Goal: Information Seeking & Learning: Learn about a topic

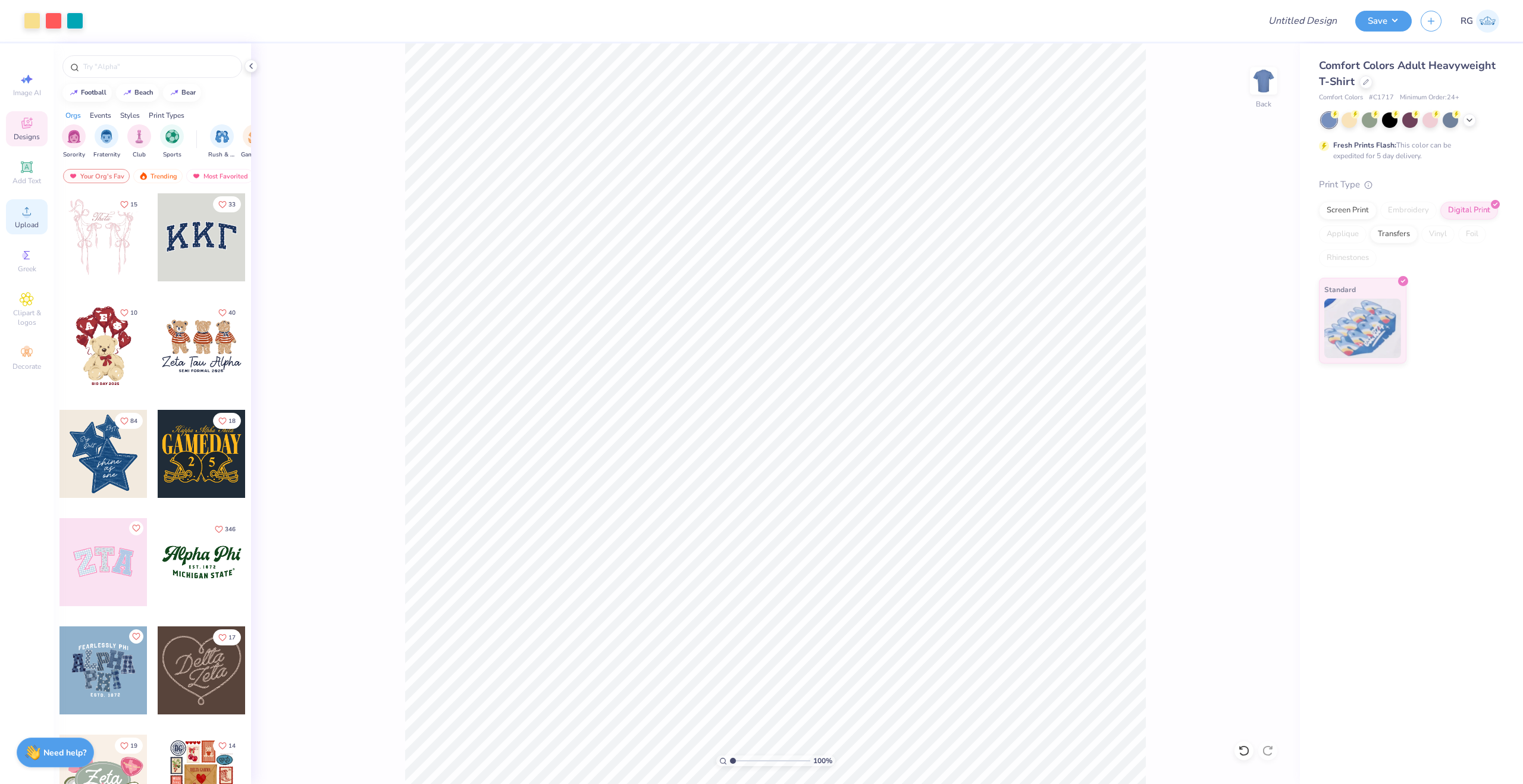
click at [32, 221] on span "Upload" at bounding box center [26, 224] width 23 height 9
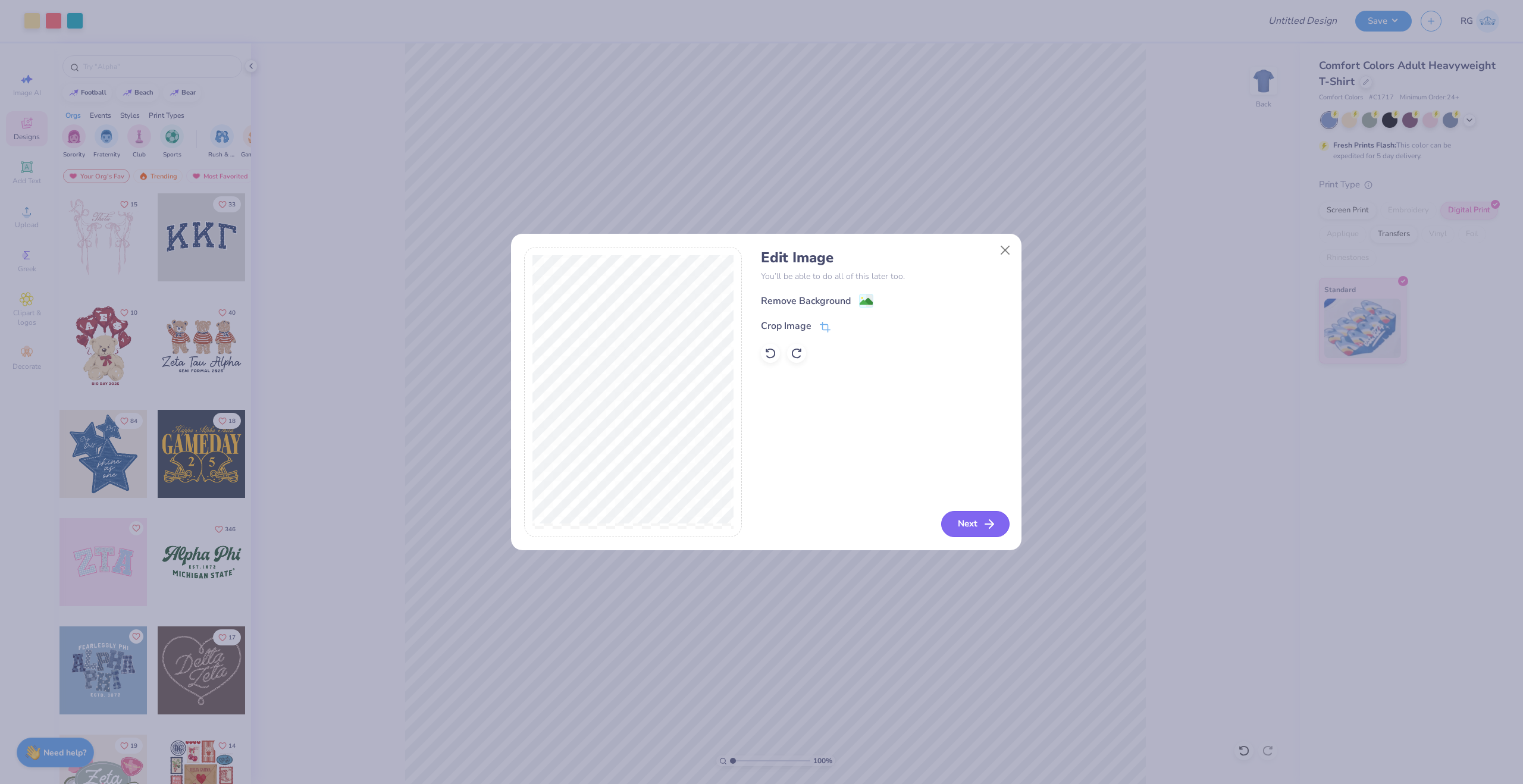
click at [966, 526] on button "Next" at bounding box center [975, 524] width 68 height 26
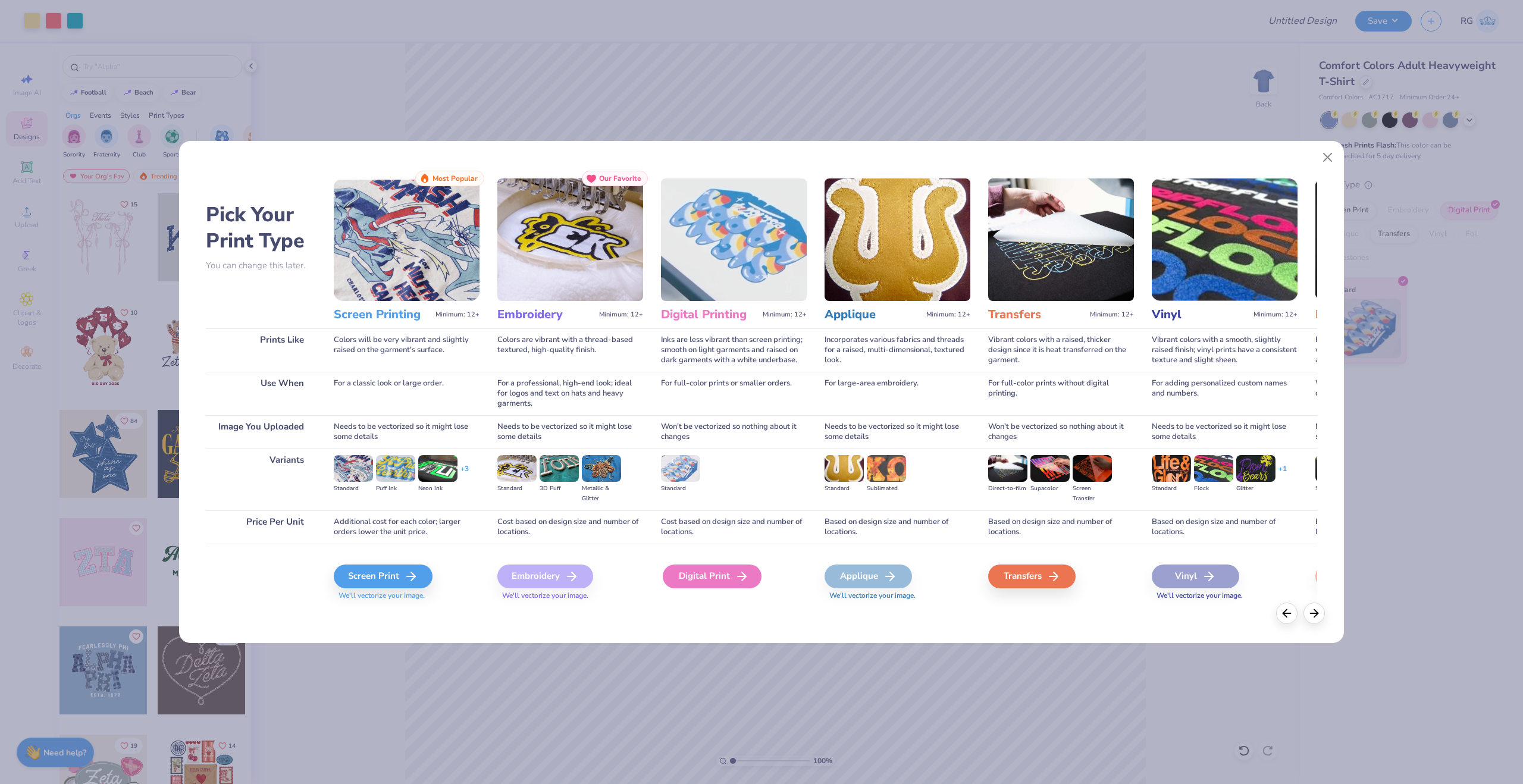
click at [747, 582] on icon at bounding box center [741, 576] width 14 height 14
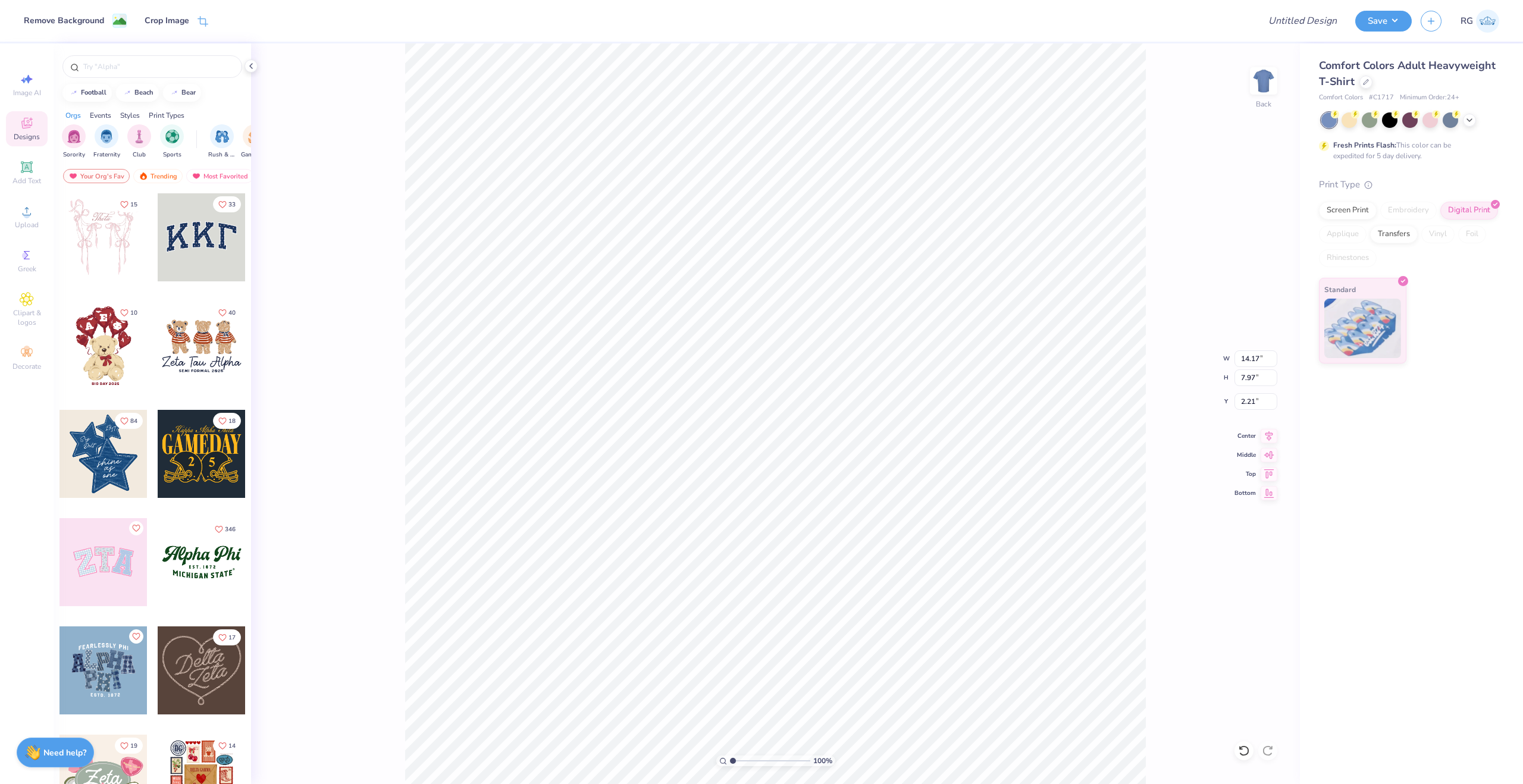
type input "11.47"
type input "7.85"
type input "7.71"
type input "3.00"
click at [1282, 158] on div "100 % Back" at bounding box center [776, 413] width 1049 height 740
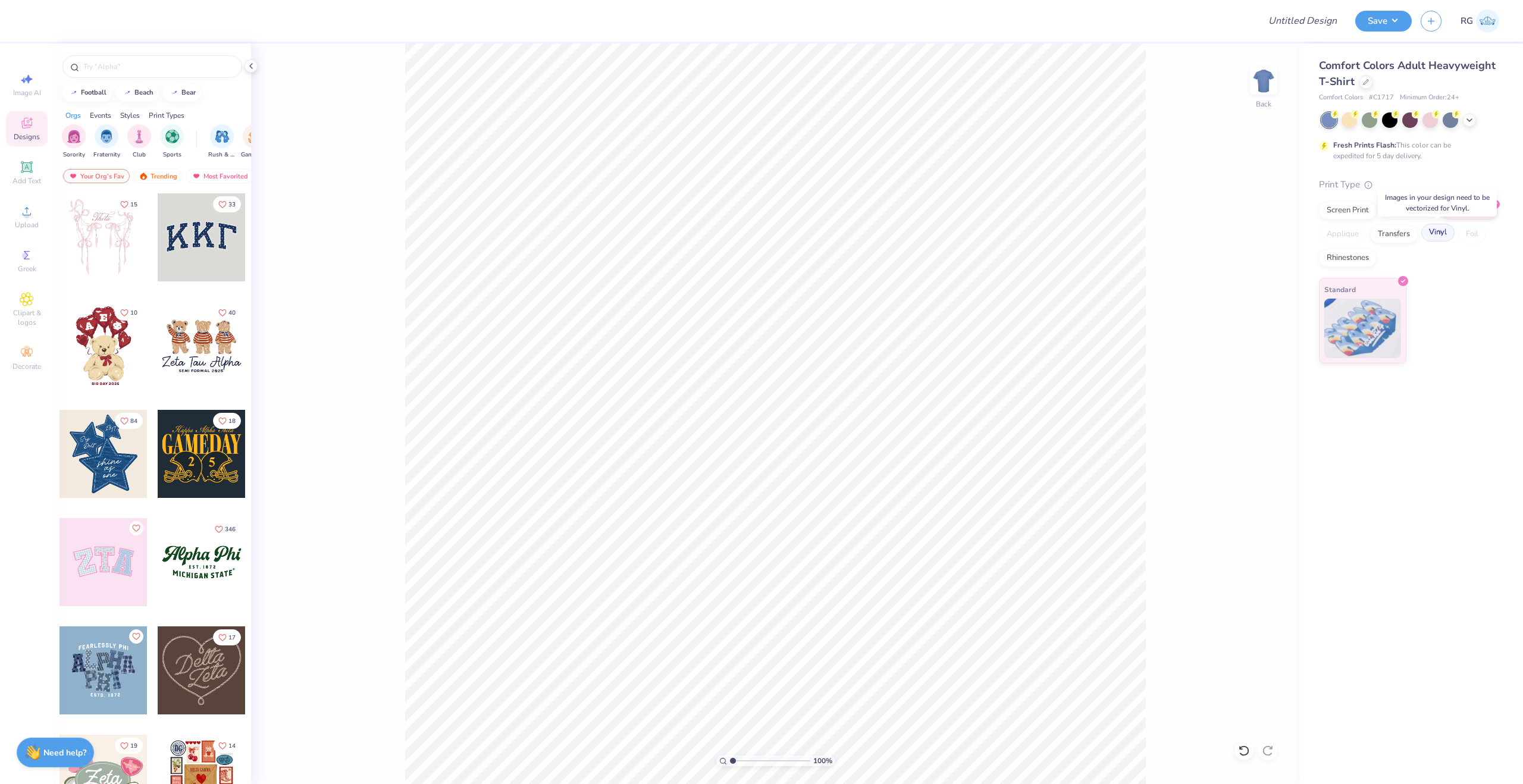
click at [1434, 237] on div "Vinyl" at bounding box center [1438, 232] width 34 height 18
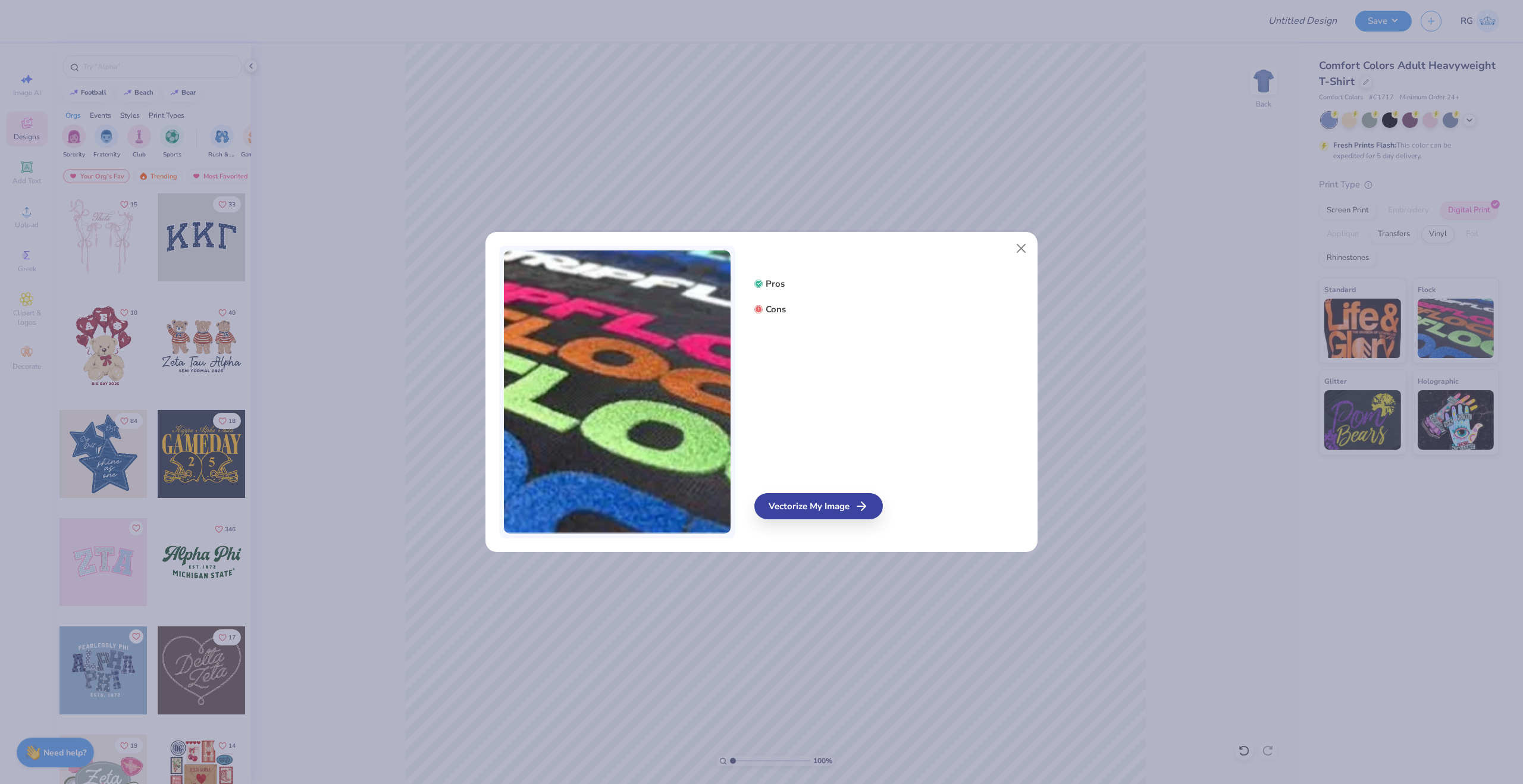
click at [767, 318] on div "Pros Cons" at bounding box center [818, 292] width 128 height 55
click at [1023, 247] on button "Close" at bounding box center [1021, 249] width 22 height 22
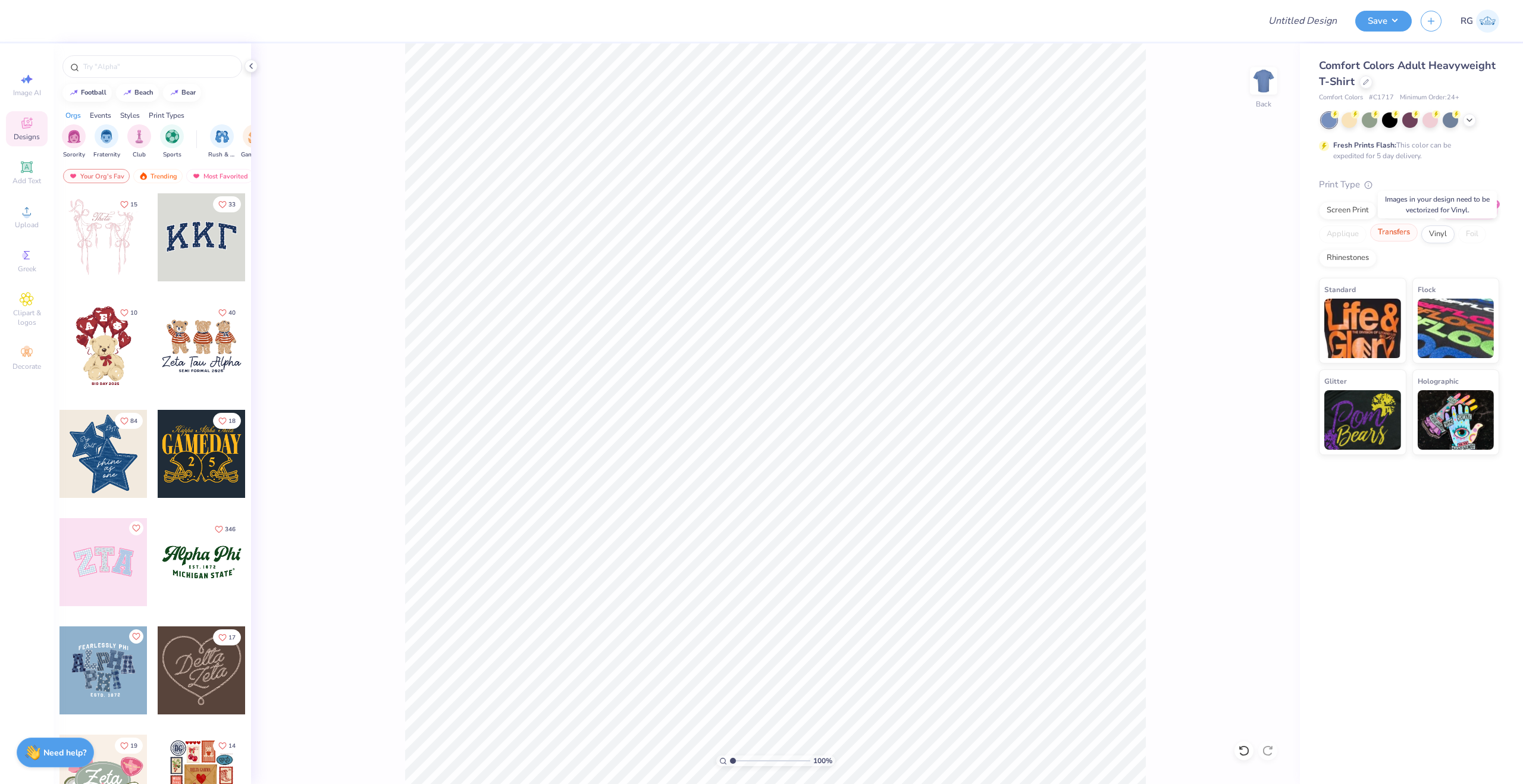
click at [1396, 231] on div "Transfers" at bounding box center [1393, 232] width 48 height 18
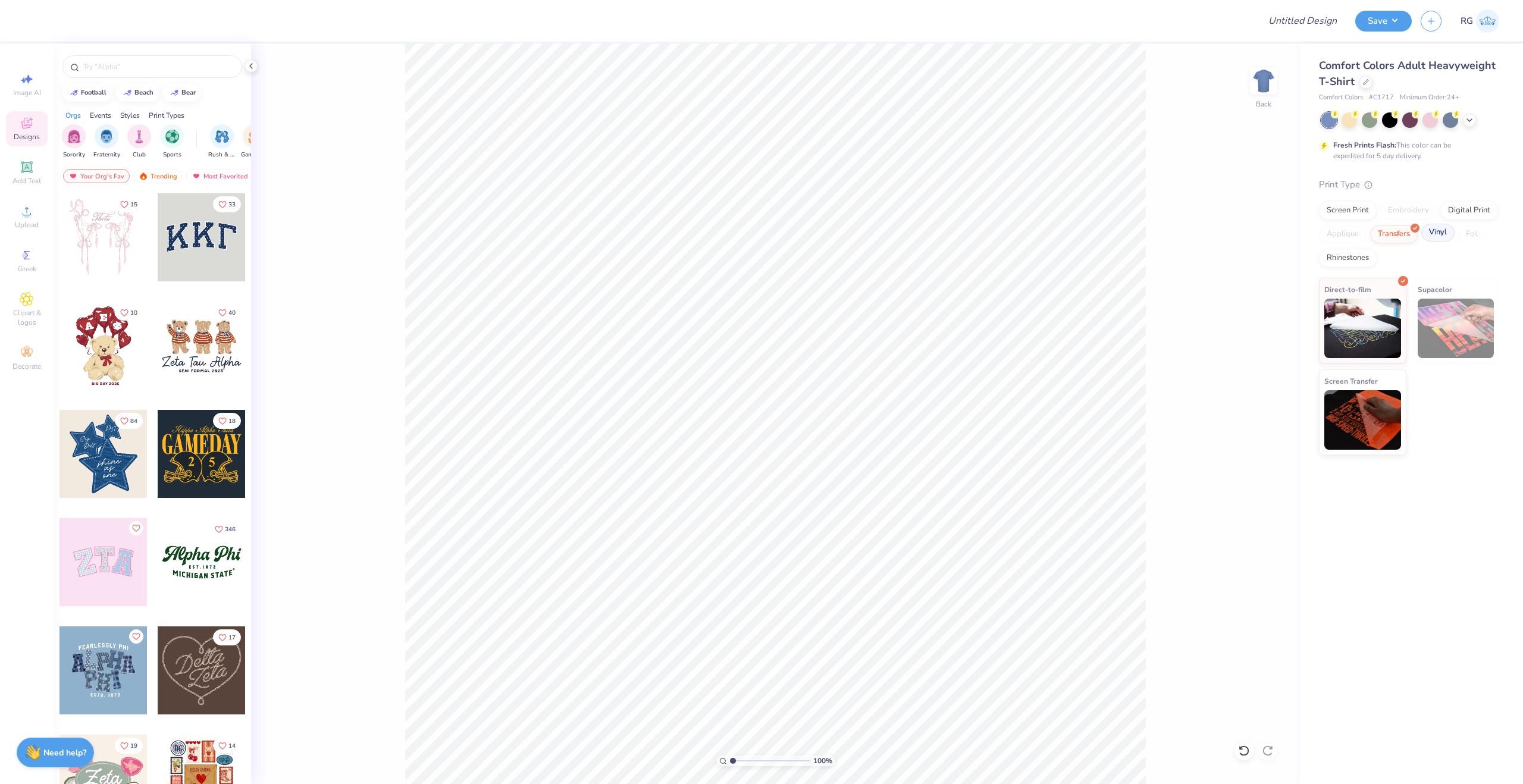
click at [1430, 233] on div "Vinyl" at bounding box center [1438, 232] width 34 height 18
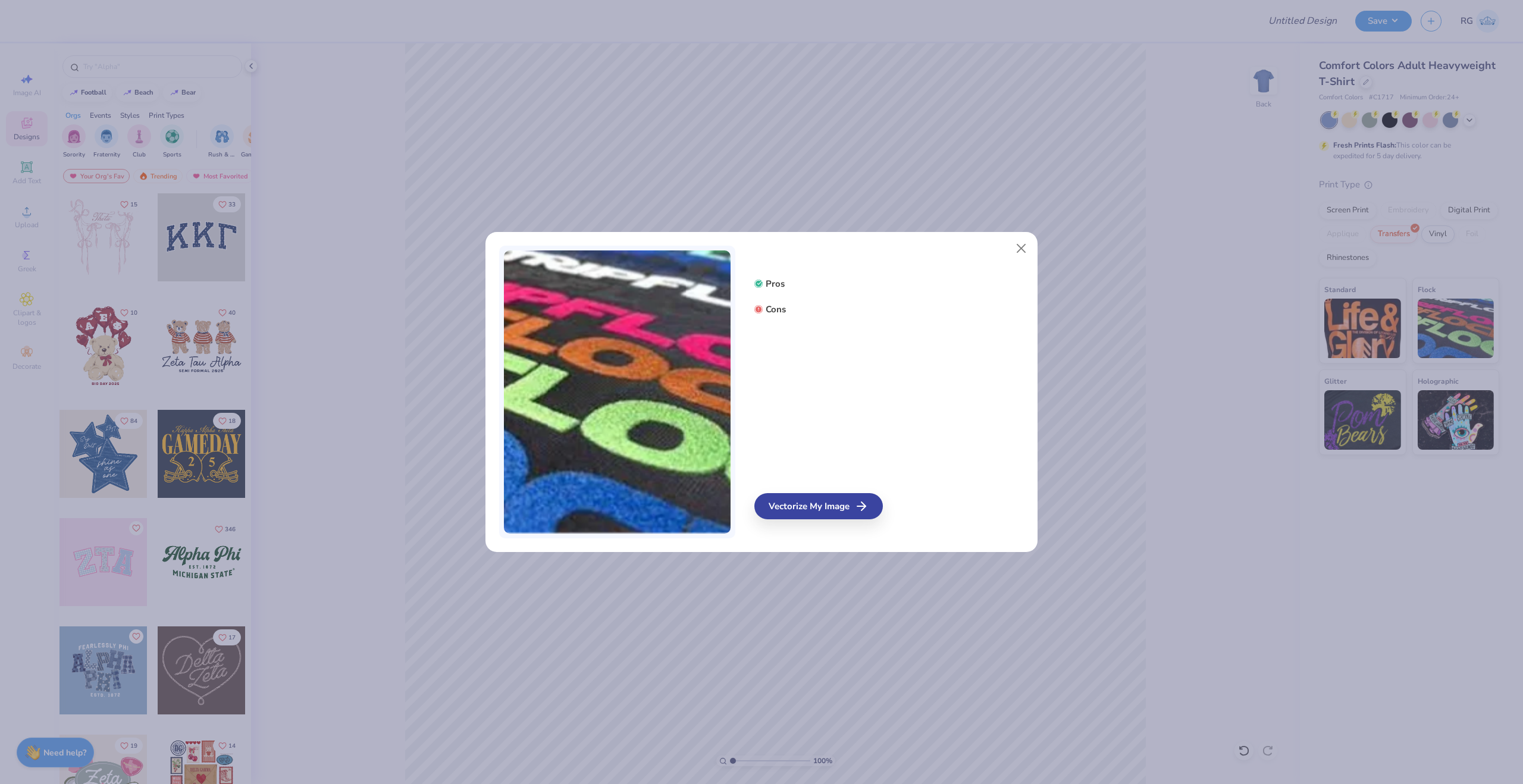
click at [758, 306] on icon at bounding box center [758, 308] width 8 height 8
click at [664, 331] on video at bounding box center [617, 392] width 226 height 284
click at [723, 384] on video at bounding box center [617, 392] width 226 height 284
click at [1016, 247] on button "Close" at bounding box center [1021, 249] width 22 height 22
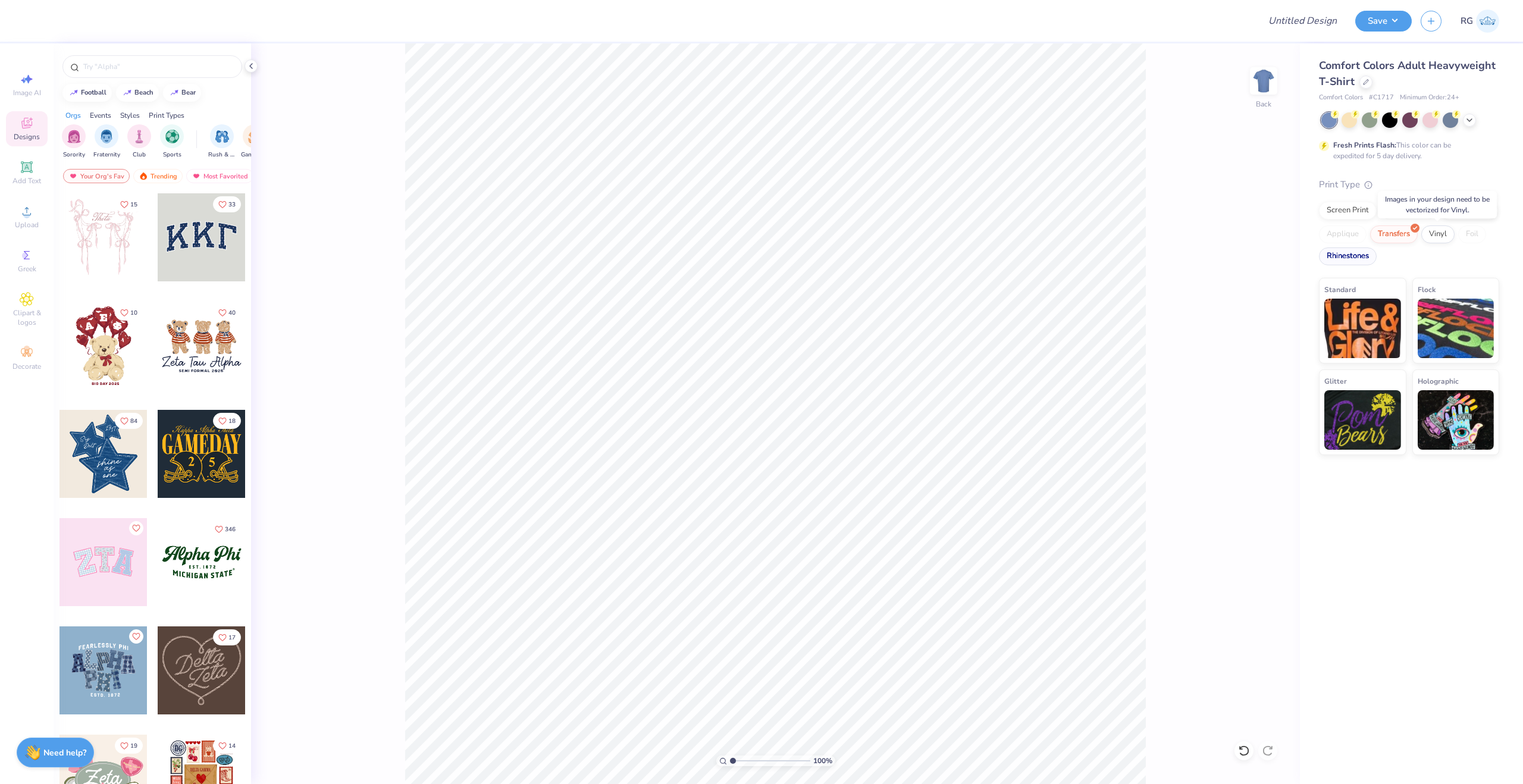
click at [1336, 261] on div "Rhinestones" at bounding box center [1348, 256] width 58 height 18
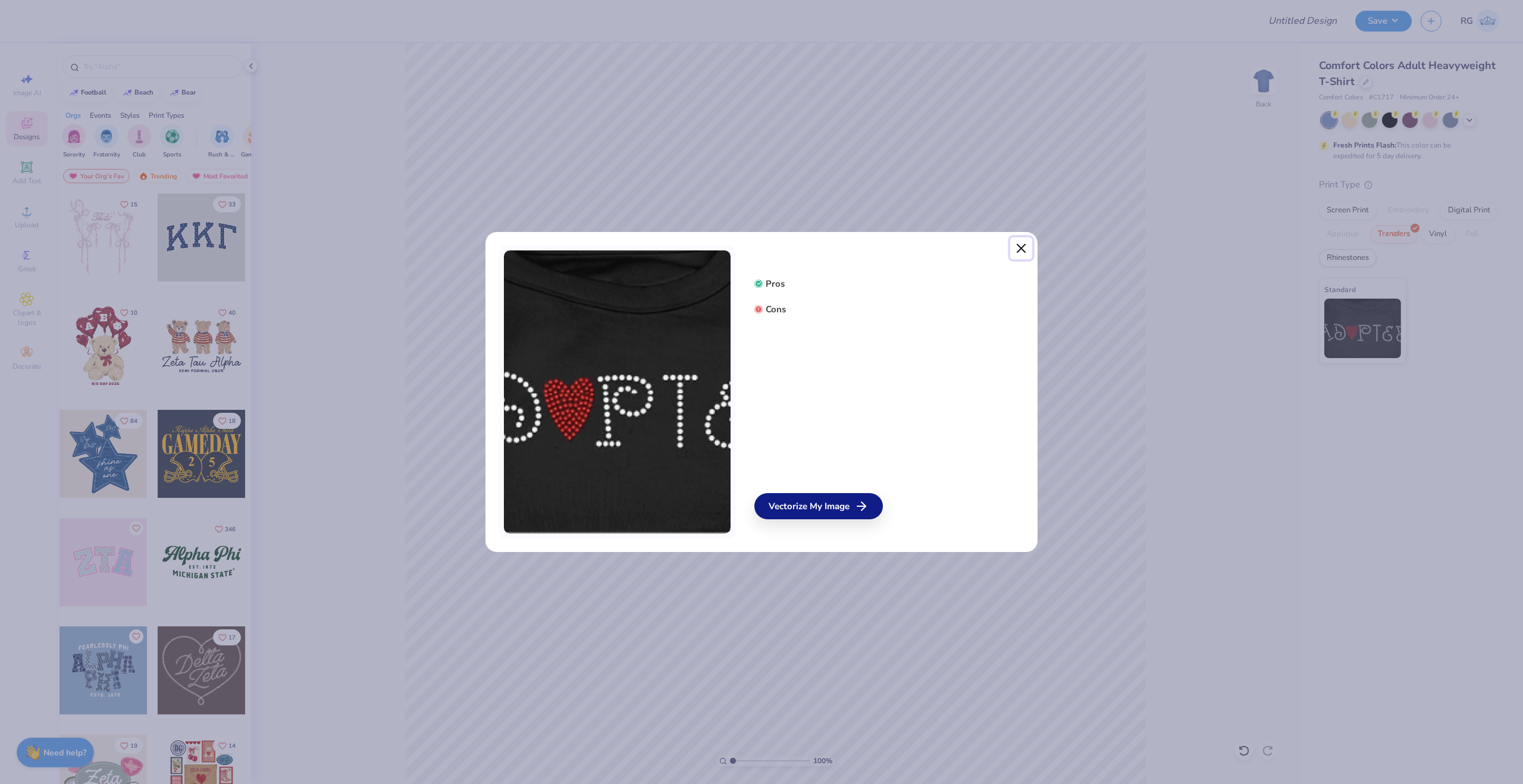
click at [1021, 250] on button "Close" at bounding box center [1021, 249] width 22 height 22
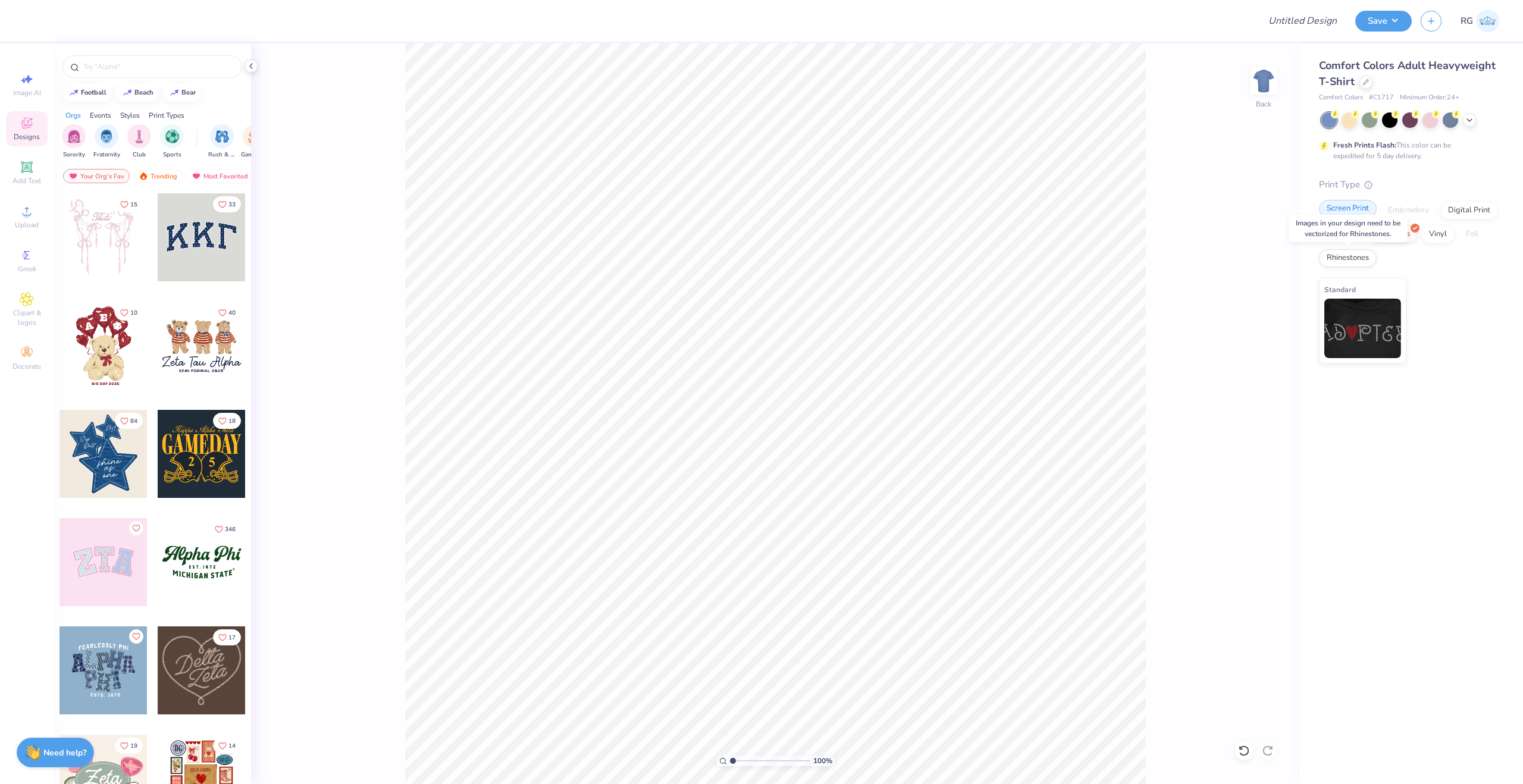
click at [1365, 207] on div "Screen Print" at bounding box center [1348, 208] width 58 height 18
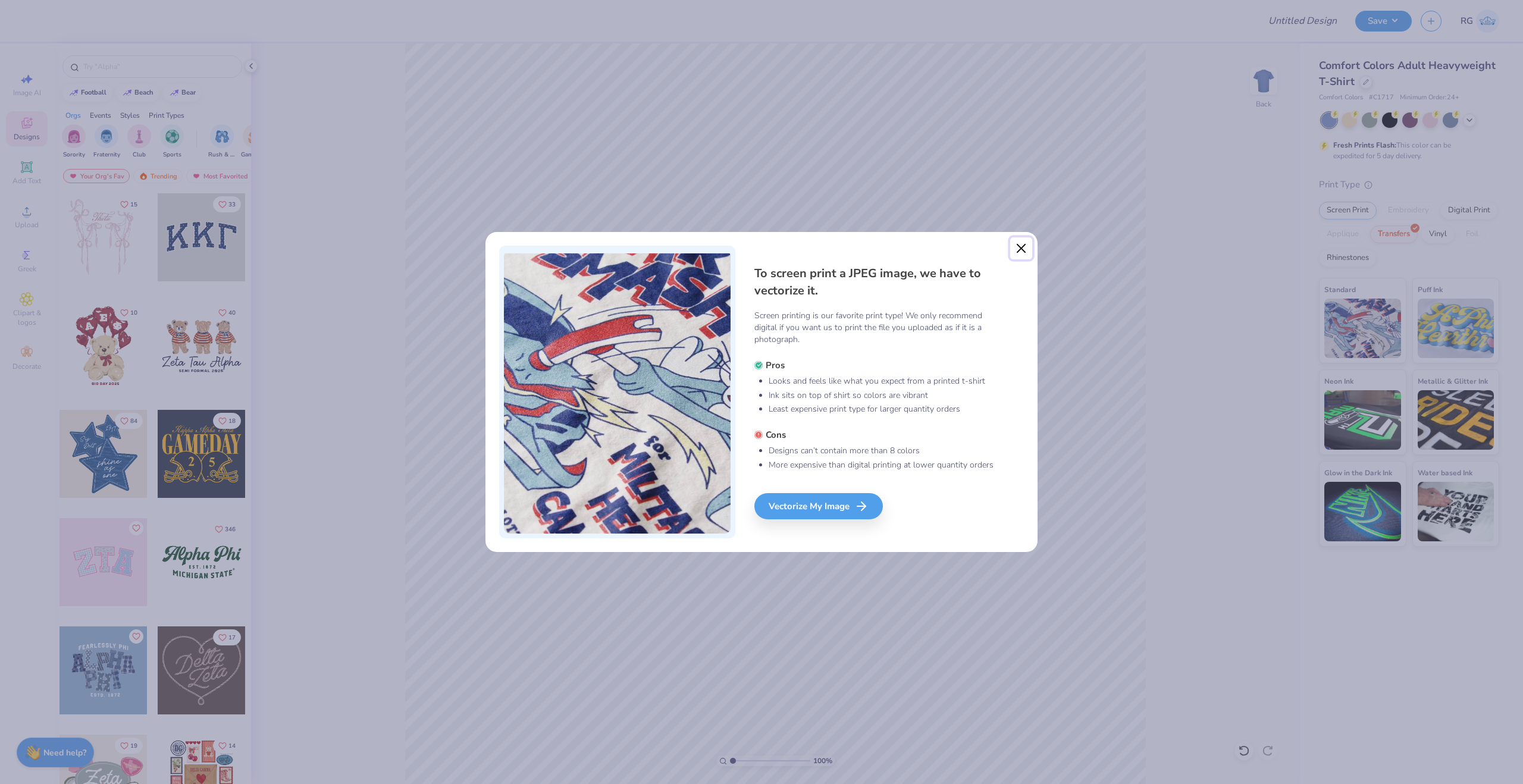
click at [1015, 249] on button "Close" at bounding box center [1021, 249] width 22 height 22
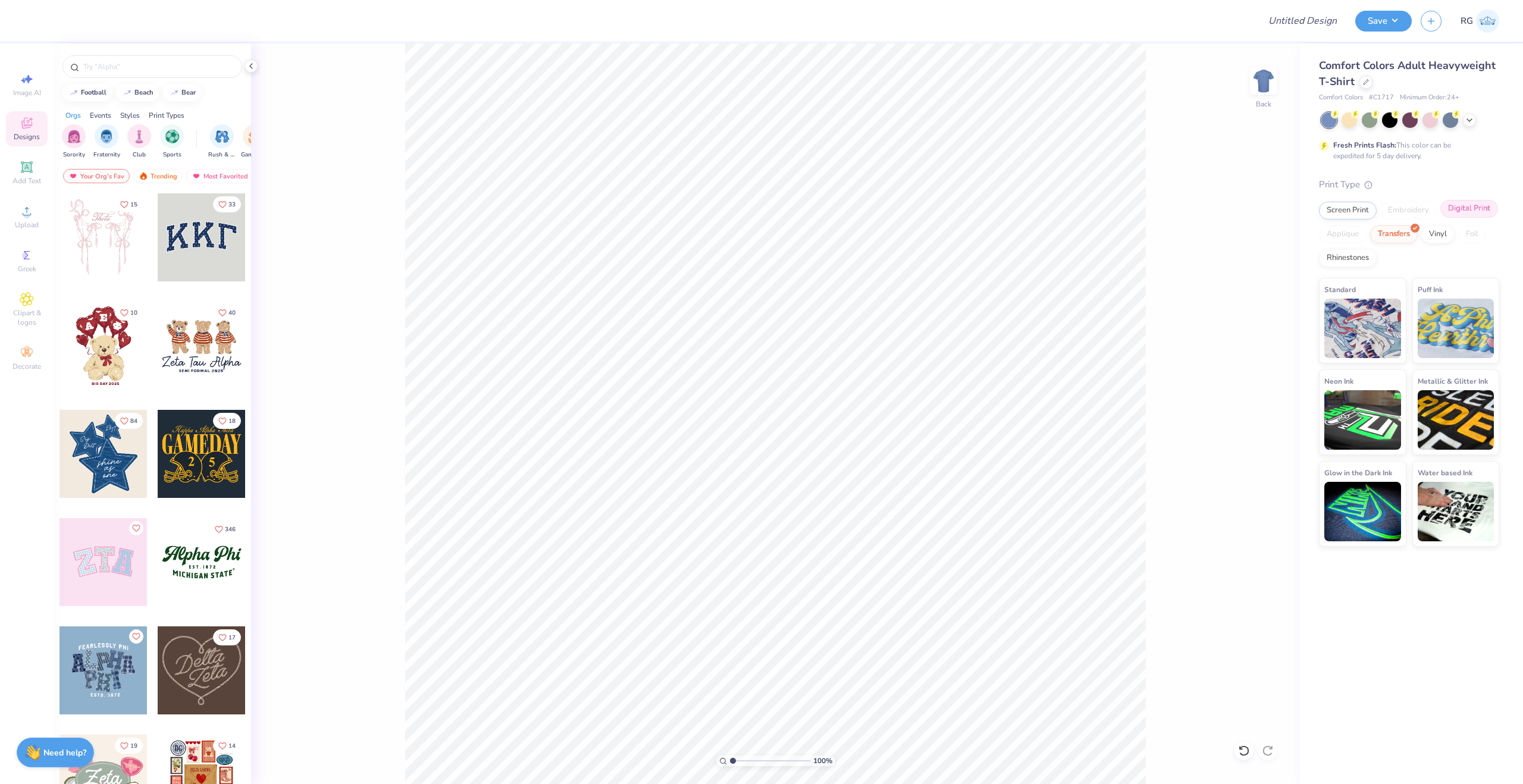
click at [1463, 214] on div "Digital Print" at bounding box center [1470, 208] width 58 height 18
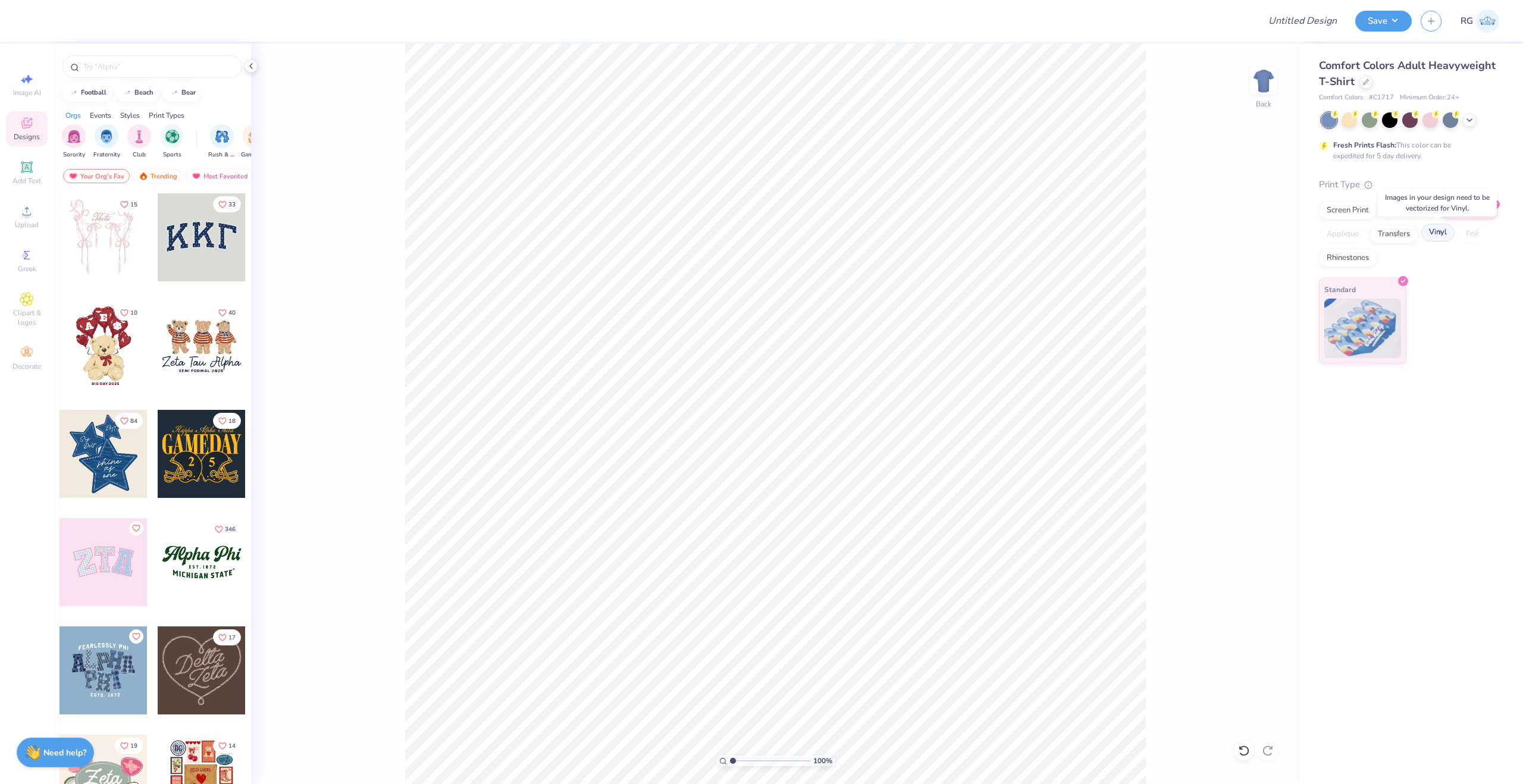
click at [1426, 239] on div "Vinyl" at bounding box center [1438, 232] width 34 height 18
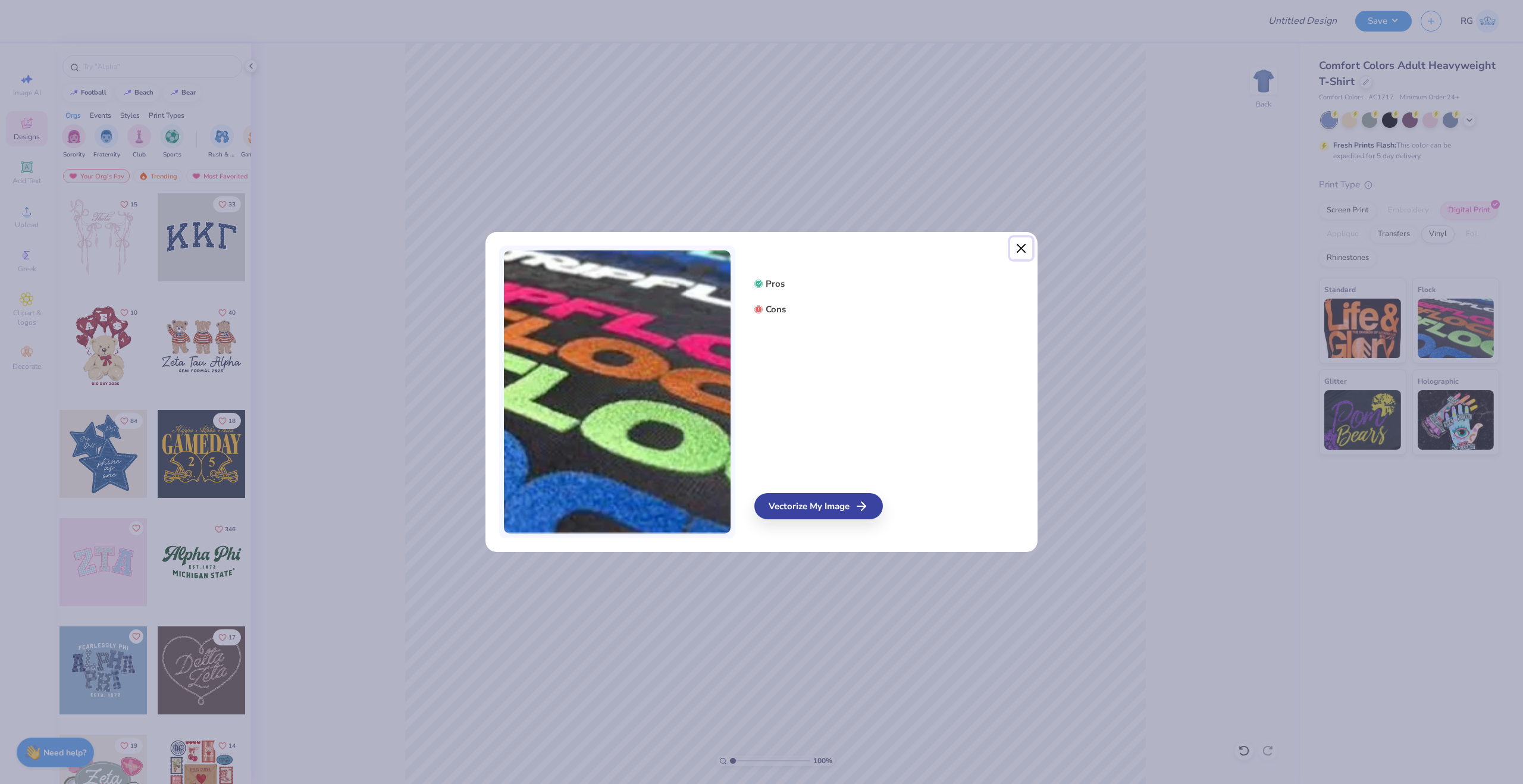
click at [1016, 250] on button "Close" at bounding box center [1021, 249] width 22 height 22
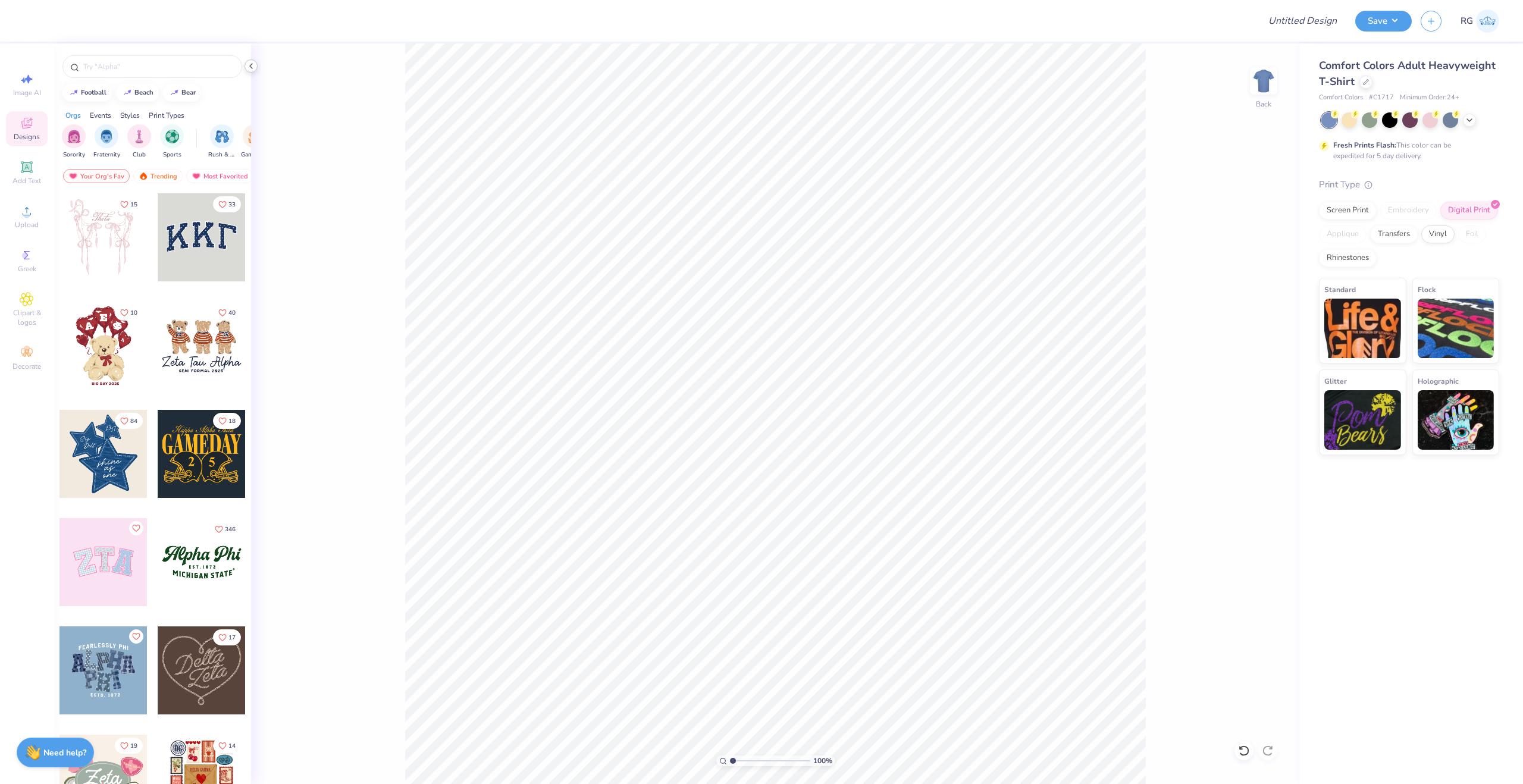
click at [251, 70] on icon at bounding box center [251, 66] width 9 height 9
